Goal: Task Accomplishment & Management: Complete application form

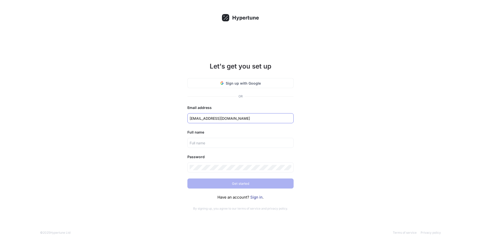
type input "[EMAIL_ADDRESS][DOMAIN_NAME]"
type input "[PERSON_NAME]"
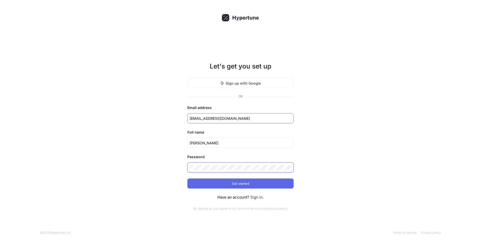
click input "submit" at bounding box center [0, 0] width 0 height 0
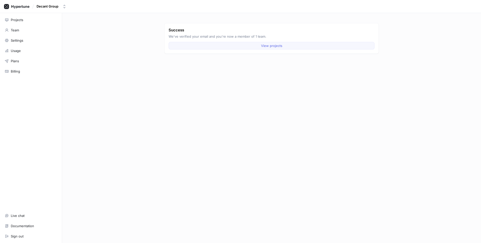
click at [221, 45] on button "View projects" at bounding box center [272, 46] width 206 height 8
